Goal: Book appointment/travel/reservation

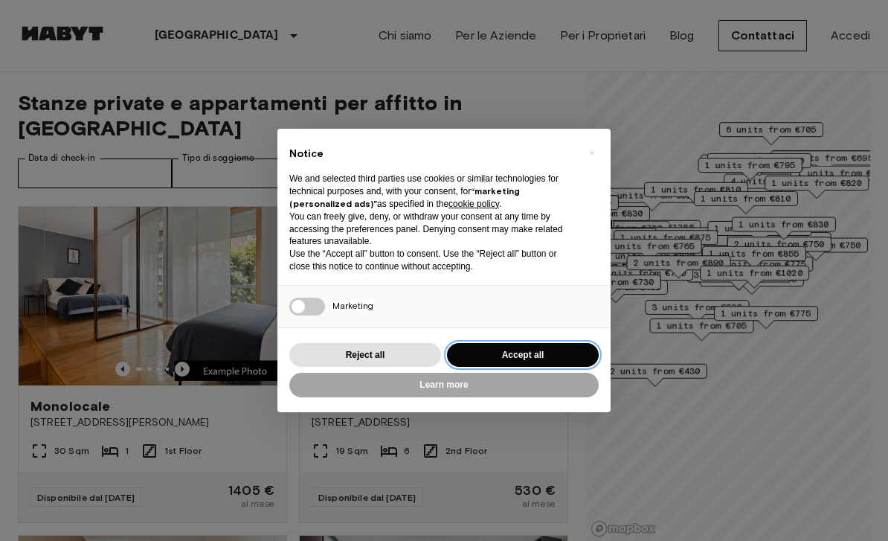
click at [582, 356] on button "Accept all" at bounding box center [523, 355] width 152 height 25
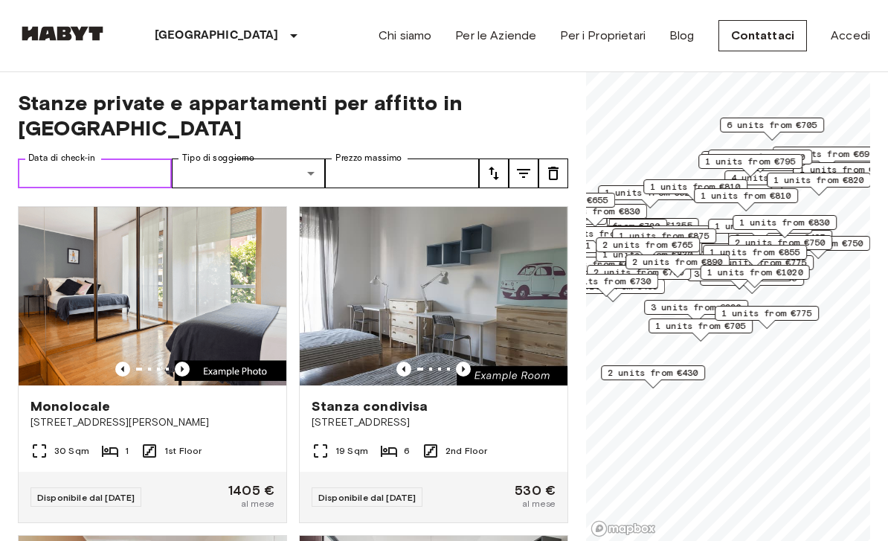
click at [68, 158] on input "Data di check-in" at bounding box center [95, 173] width 154 height 30
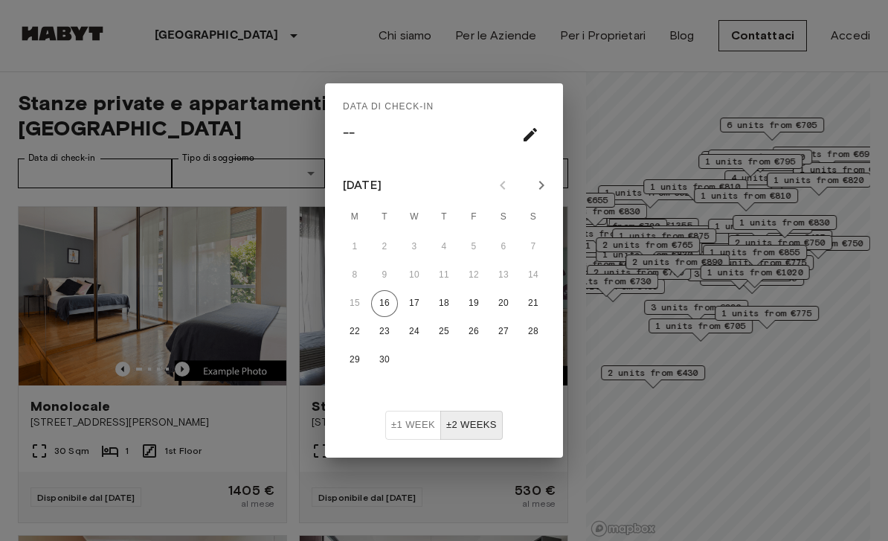
click at [539, 187] on icon "Next month" at bounding box center [542, 185] width 18 height 18
click at [541, 187] on icon "Next month" at bounding box center [541, 185] width 5 height 9
click at [359, 302] on button "10" at bounding box center [354, 303] width 27 height 27
type input "**********"
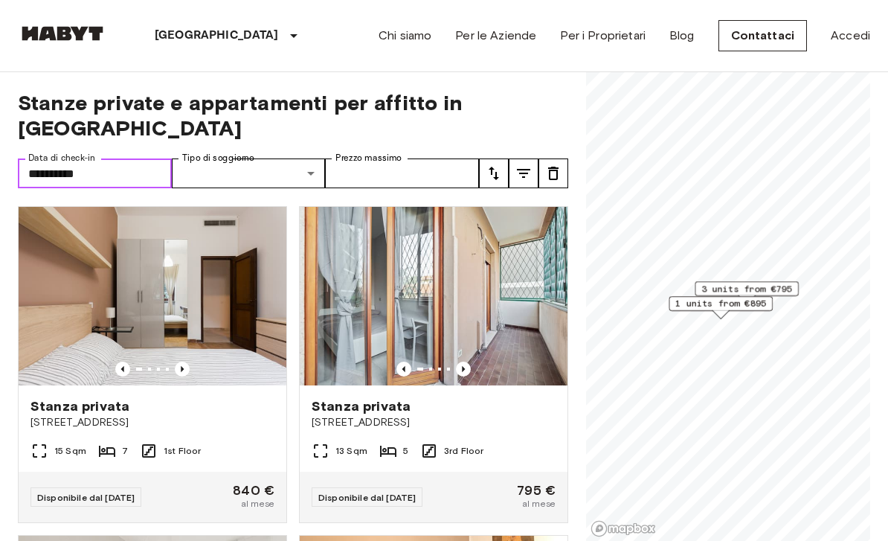
click at [464, 362] on icon "Previous image" at bounding box center [463, 369] width 15 height 15
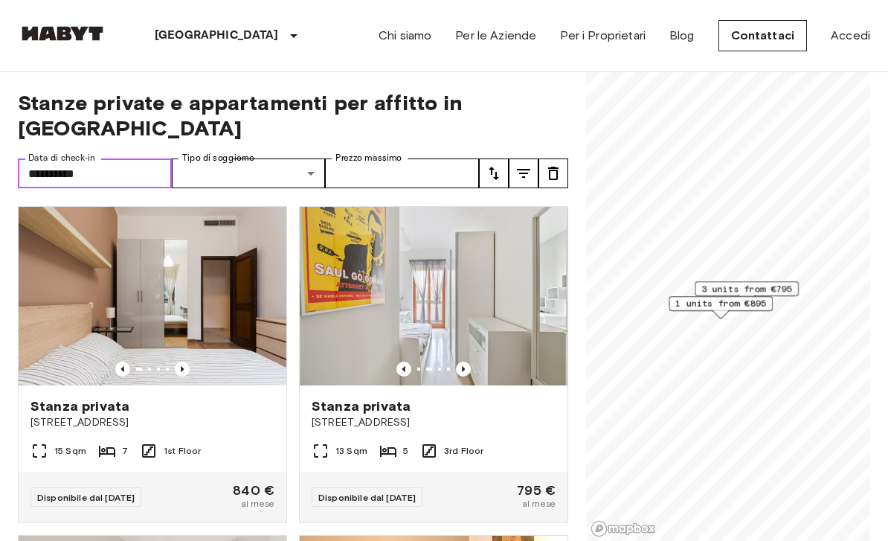
click at [468, 362] on icon "Previous image" at bounding box center [463, 369] width 15 height 15
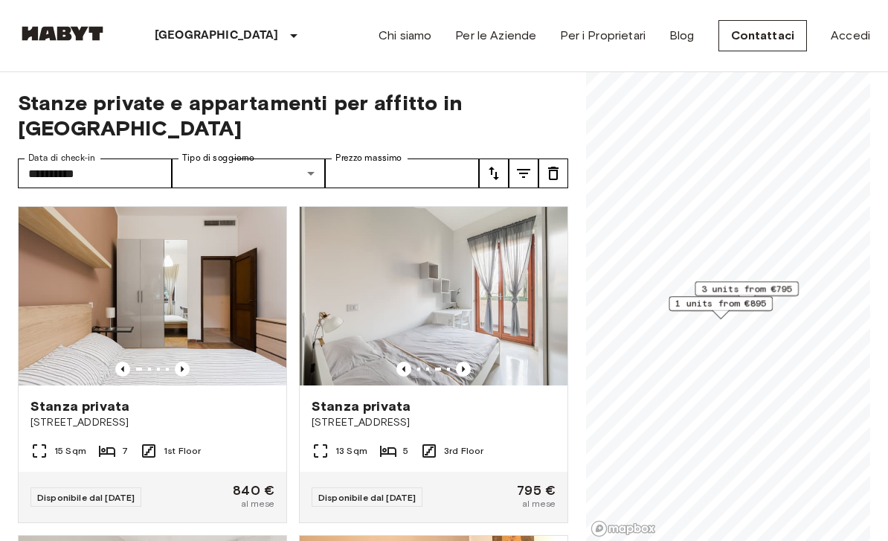
click at [378, 397] on span "Stanza privata" at bounding box center [361, 406] width 99 height 18
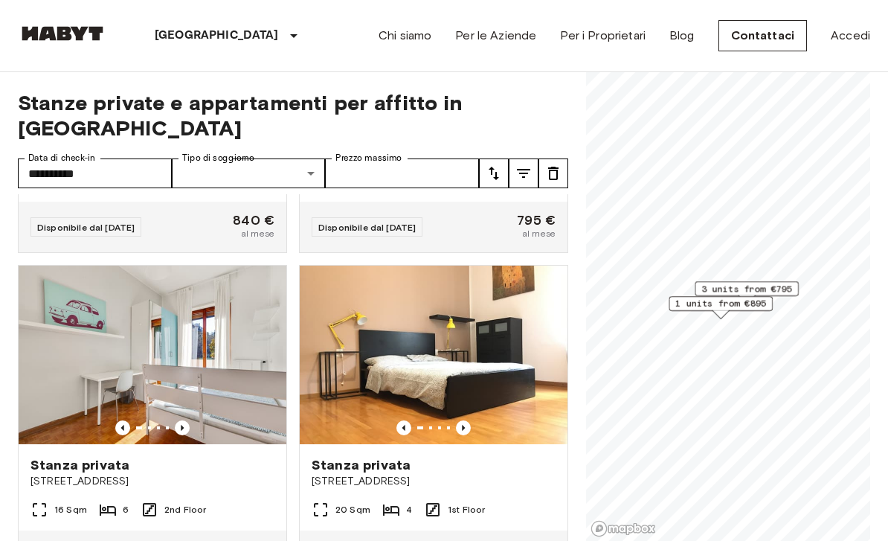
scroll to position [267, 0]
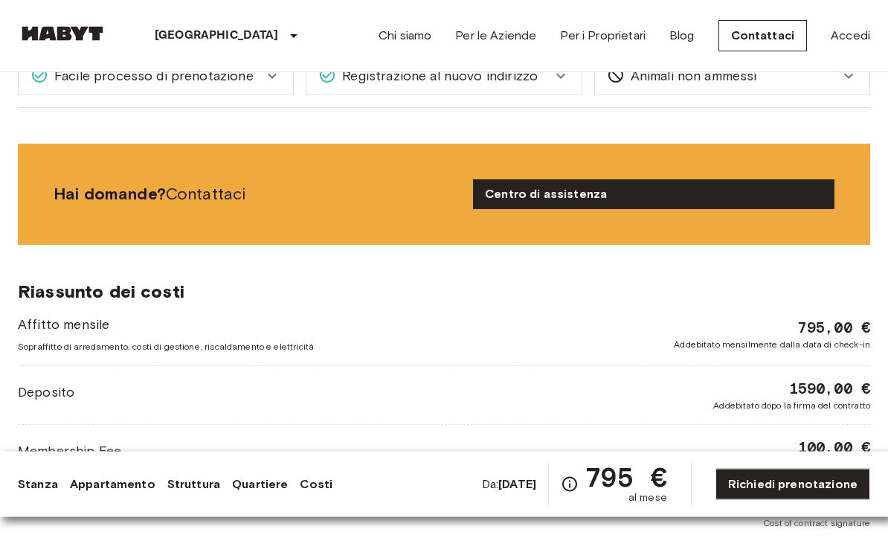
scroll to position [1730, 0]
